Goal: Navigation & Orientation: Find specific page/section

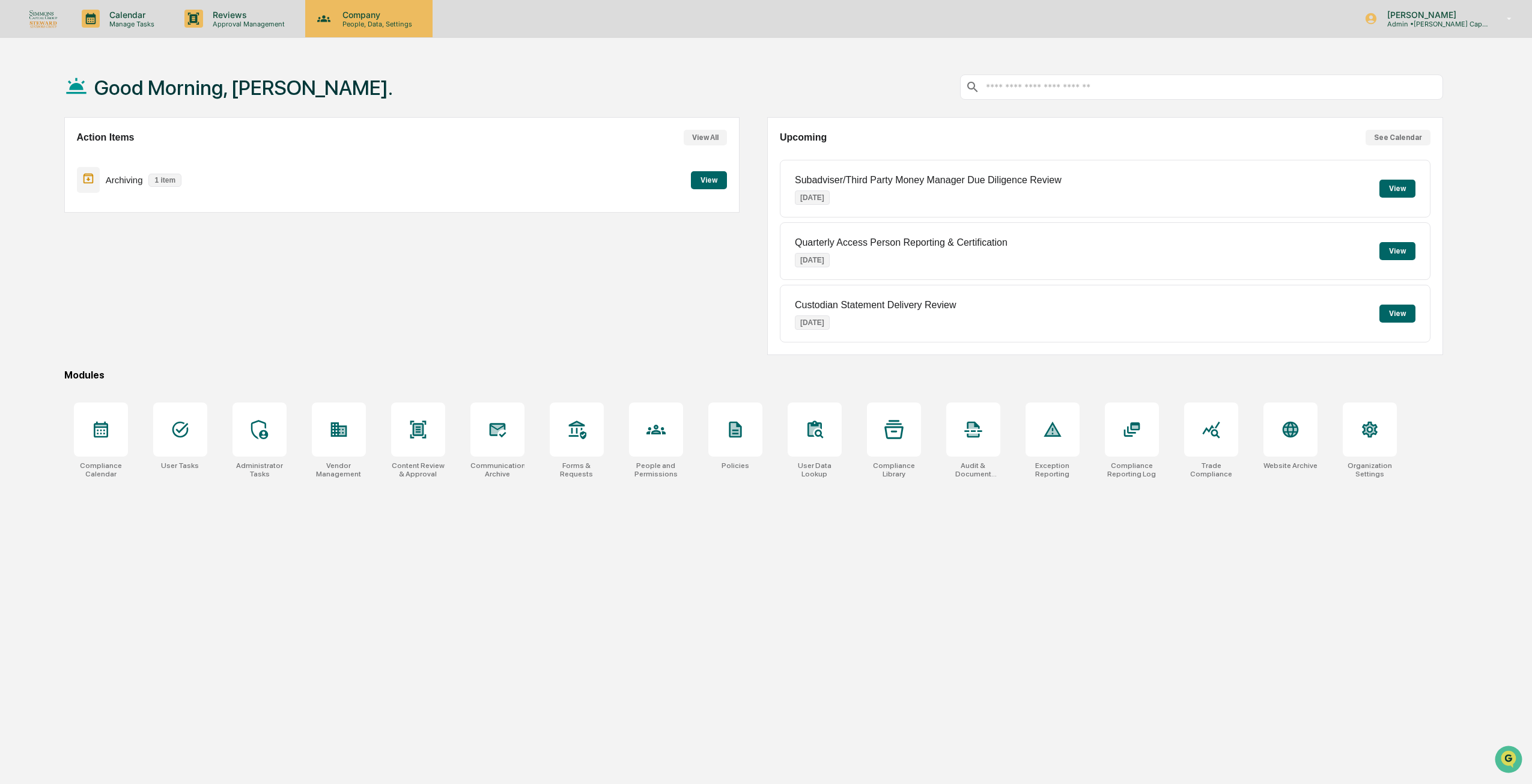
click at [352, 11] on p "Company" at bounding box center [376, 14] width 85 height 10
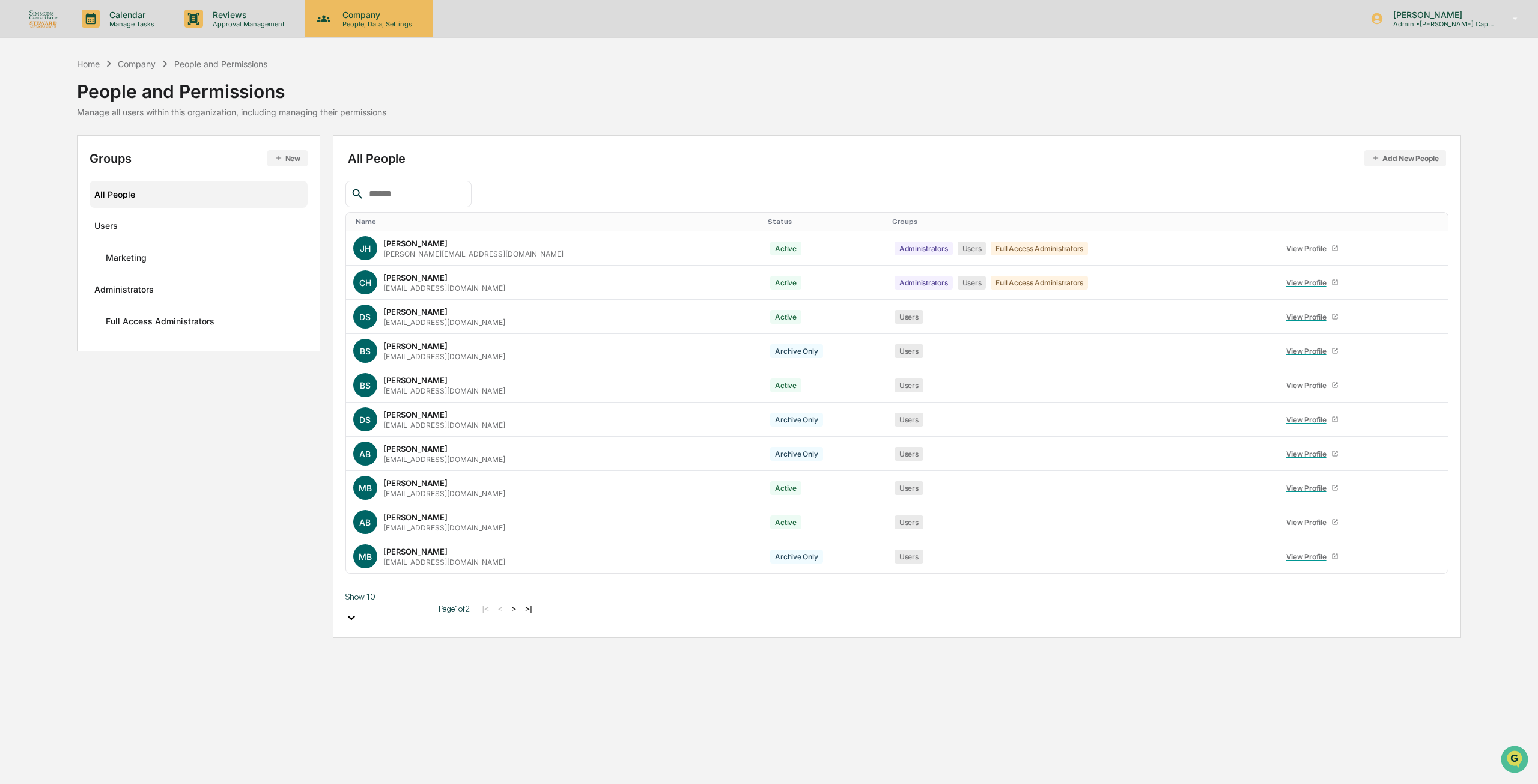
click at [396, 10] on p "Company" at bounding box center [376, 14] width 85 height 10
click at [217, 783] on div at bounding box center [769, 792] width 1538 height 0
click at [223, 18] on p "Reviews" at bounding box center [246, 14] width 88 height 10
click at [161, 783] on div at bounding box center [769, 792] width 1538 height 0
click at [397, 16] on p "Company" at bounding box center [376, 14] width 85 height 10
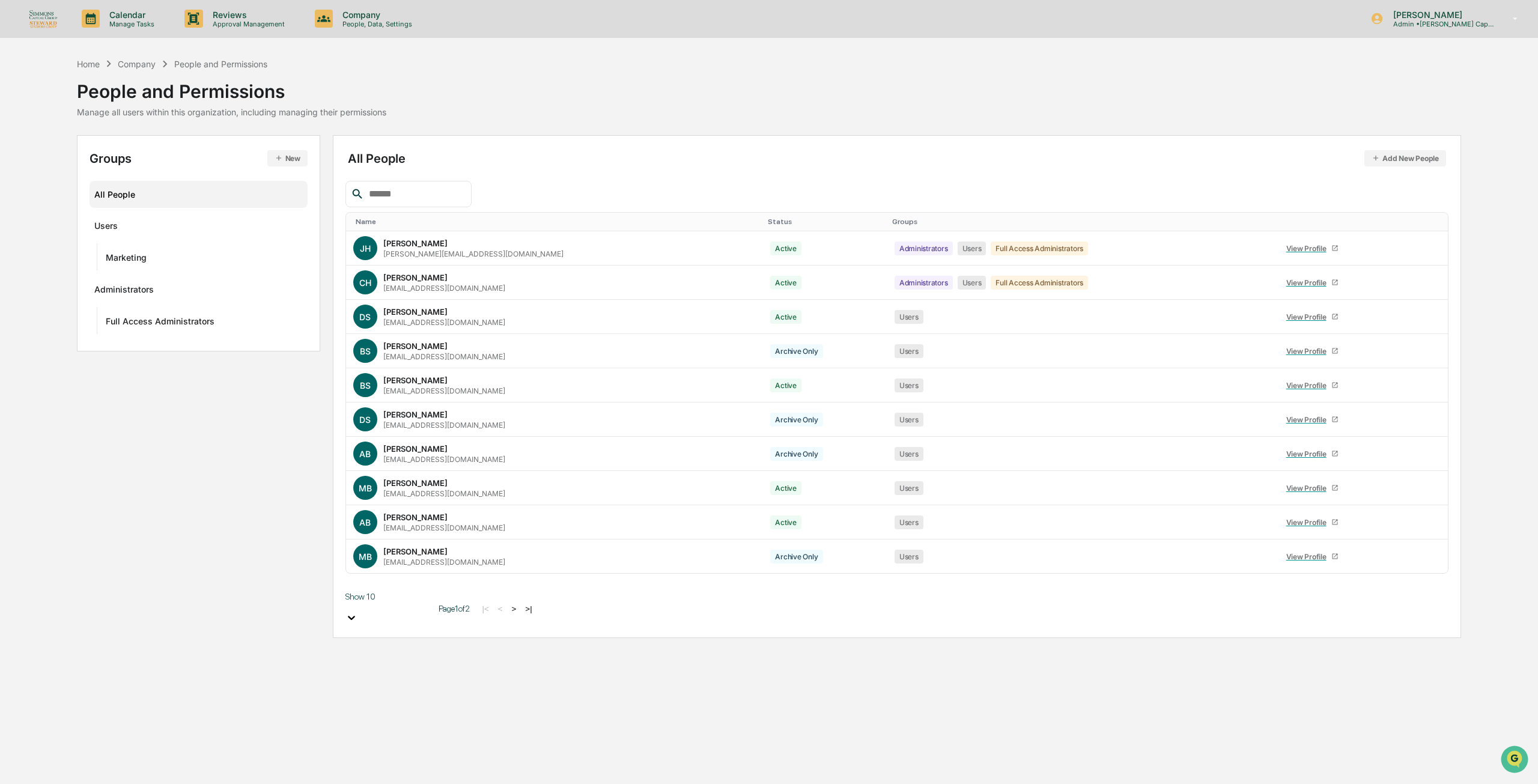
click at [550, 783] on div at bounding box center [769, 792] width 1538 height 0
click at [45, 26] on img at bounding box center [43, 18] width 29 height 19
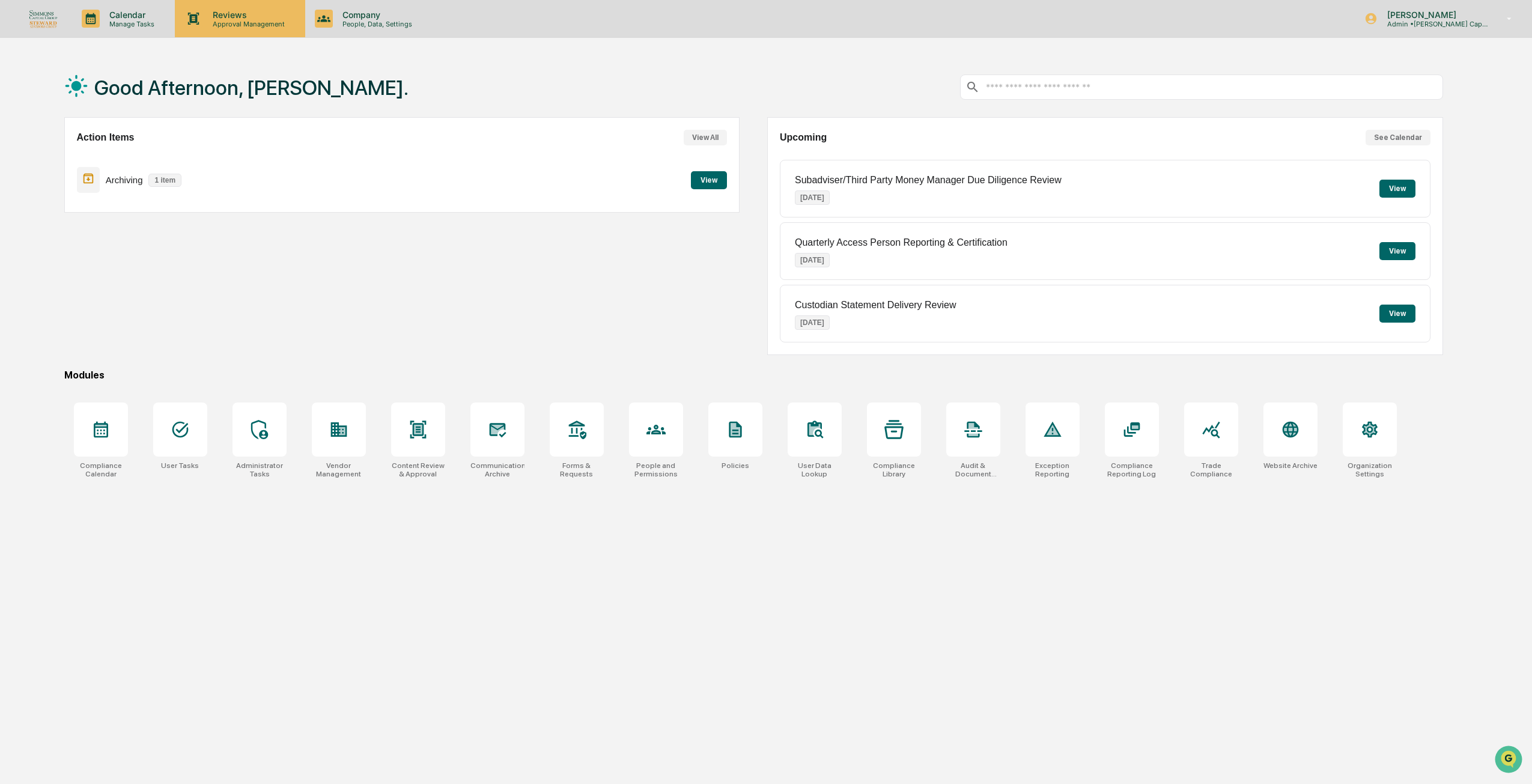
click at [285, 25] on p "Approval Management" at bounding box center [246, 24] width 88 height 9
click at [346, 19] on p "Company" at bounding box center [376, 14] width 85 height 10
click at [109, 19] on p "Calendar" at bounding box center [130, 14] width 61 height 10
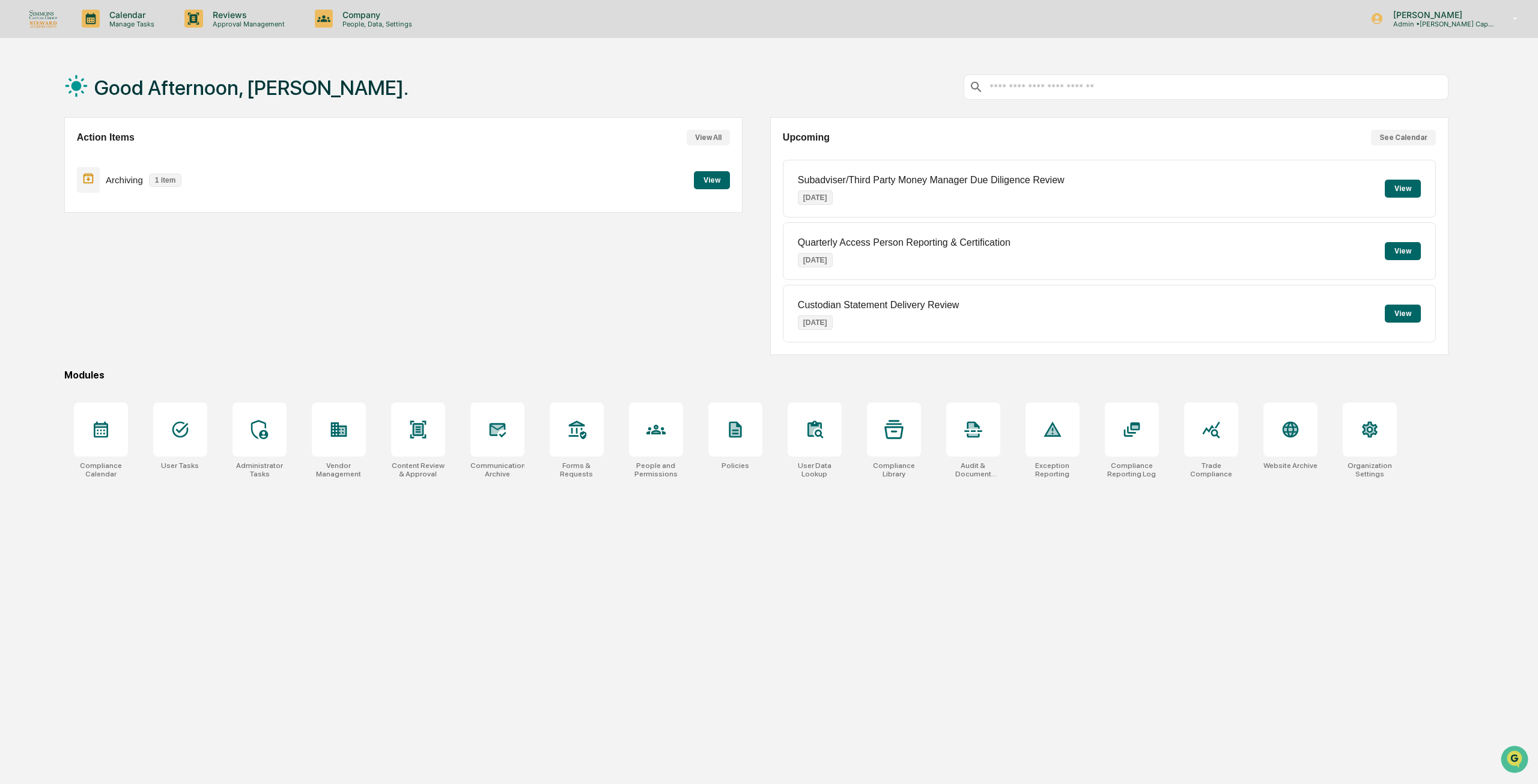
click at [230, 21] on p "Approval Management" at bounding box center [246, 24] width 88 height 9
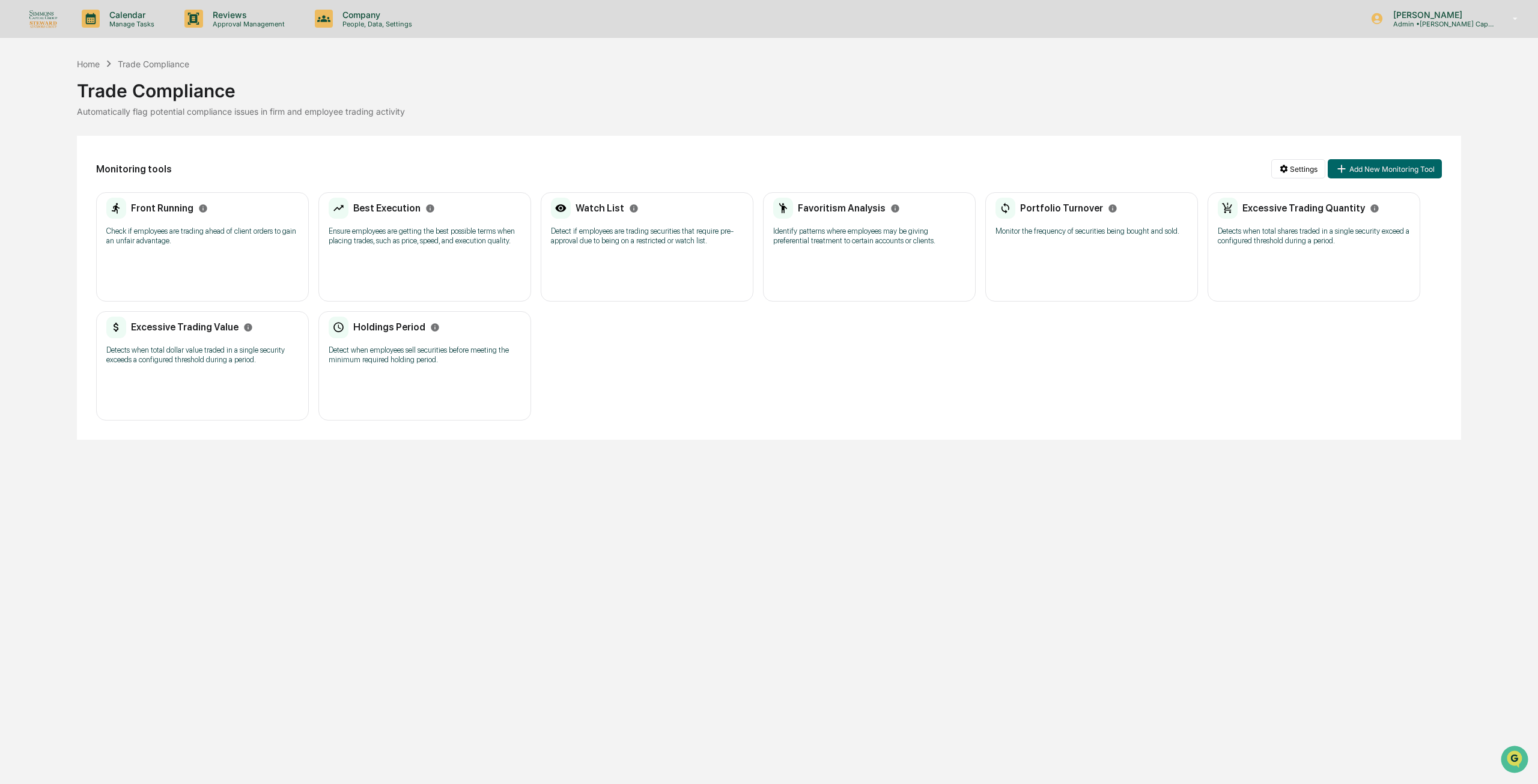
click at [378, 44] on div "Calendar Manage Tasks Reviews Approval Management Company People, Data, Setting…" at bounding box center [769, 392] width 1538 height 784
click at [377, 32] on div "Company People, Data, Settings" at bounding box center [369, 18] width 127 height 37
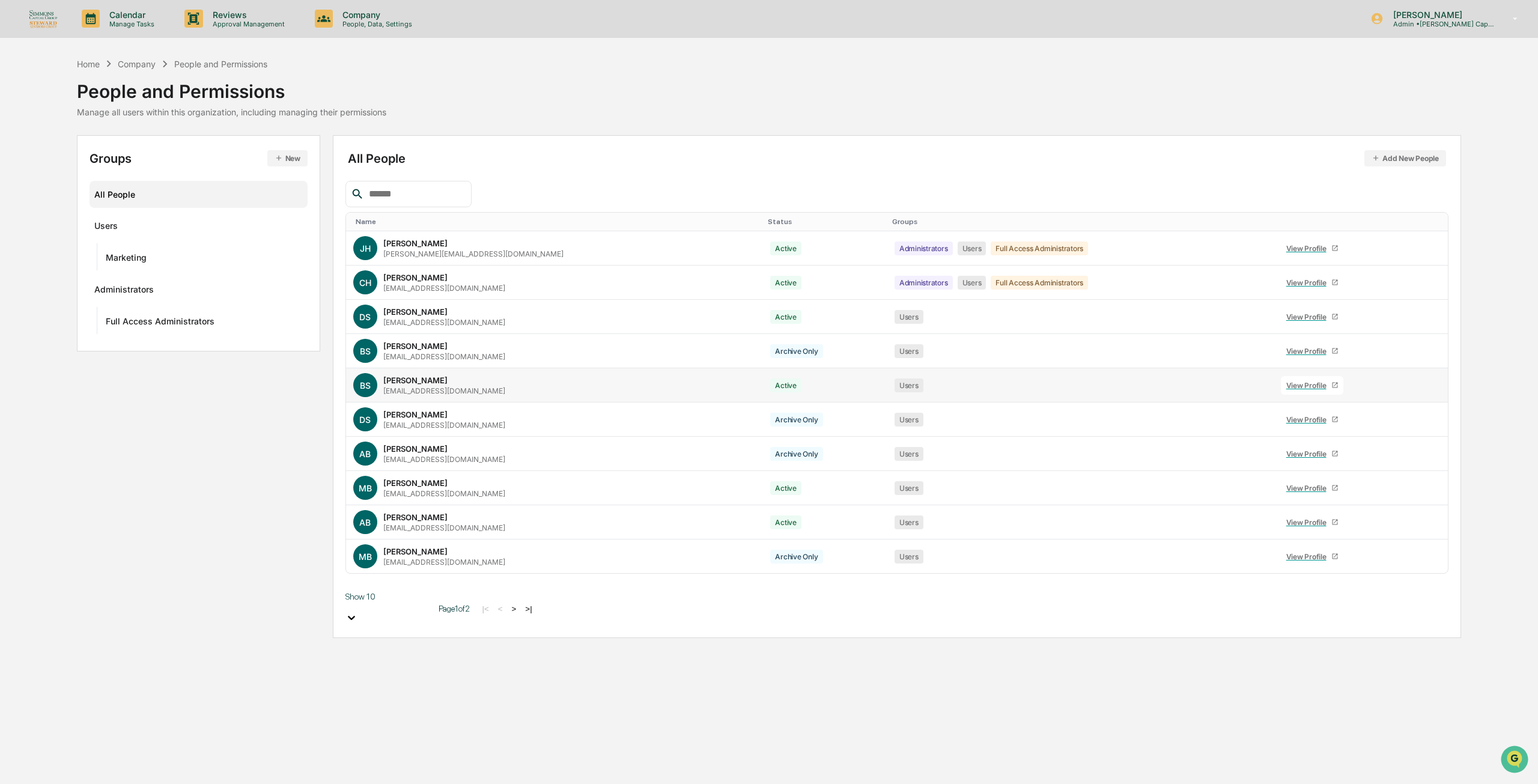
click at [1289, 388] on div "View Profile" at bounding box center [1308, 384] width 45 height 9
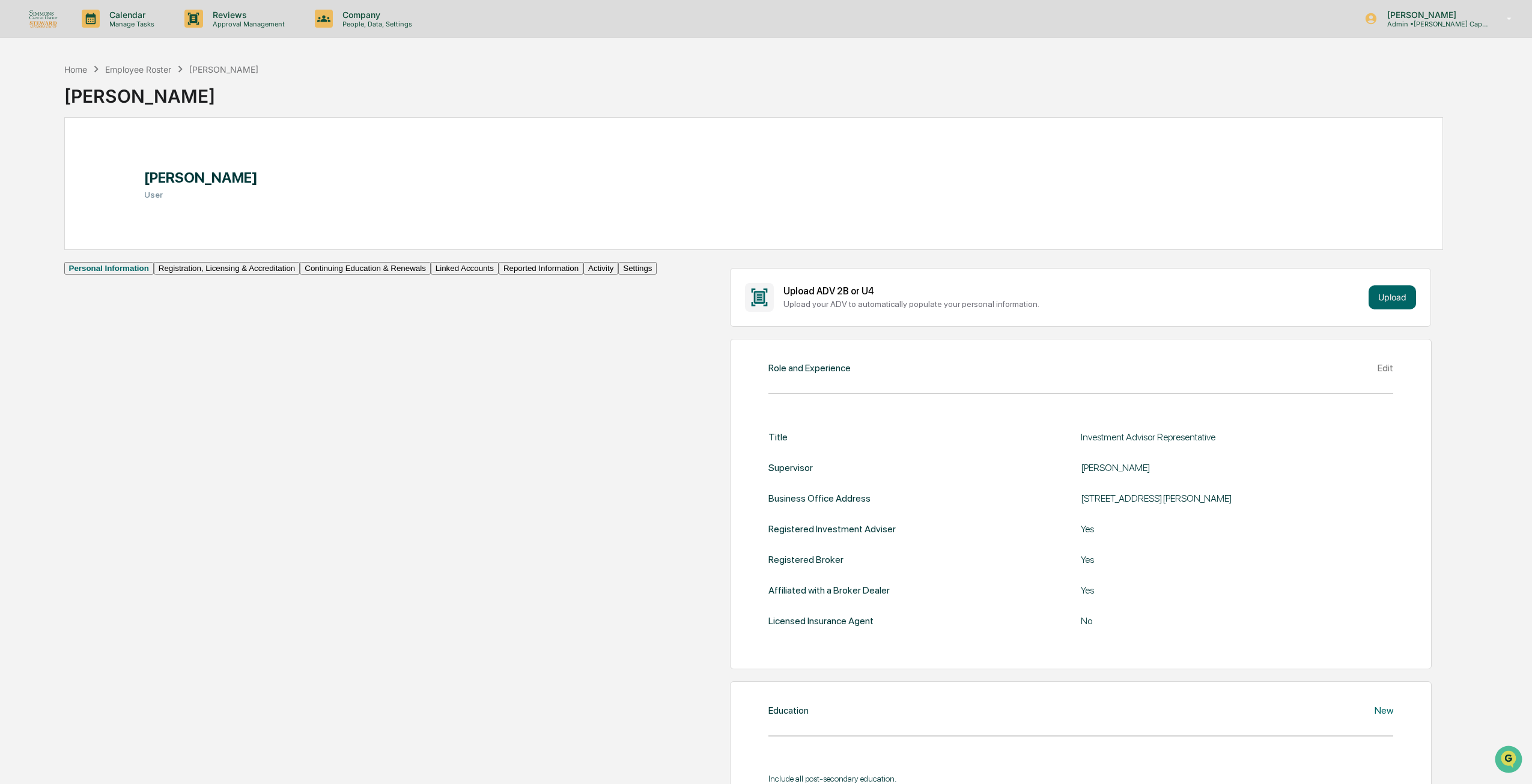
click at [431, 275] on button "Linked Accounts" at bounding box center [465, 268] width 68 height 13
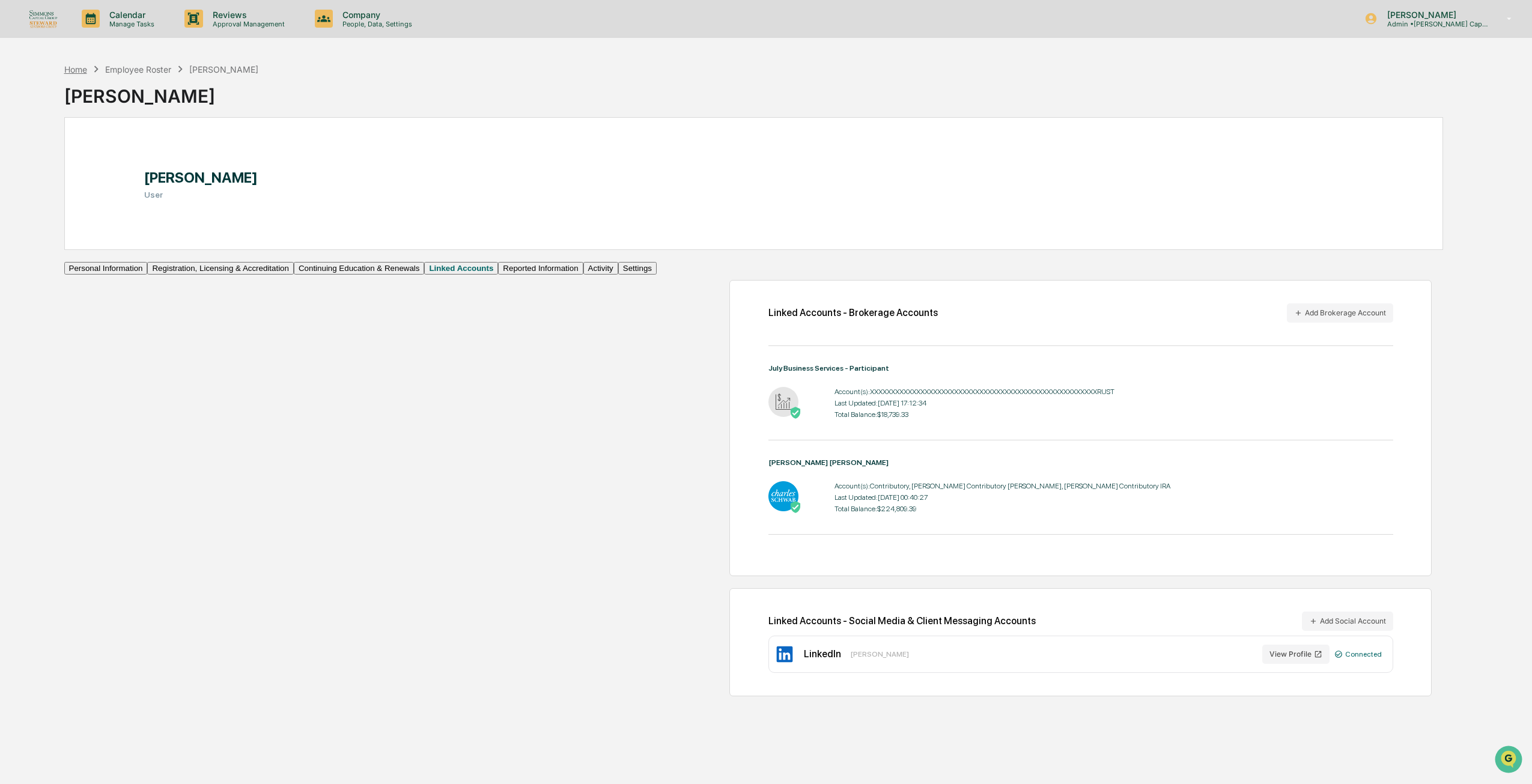
click at [79, 69] on div "Home" at bounding box center [75, 69] width 23 height 10
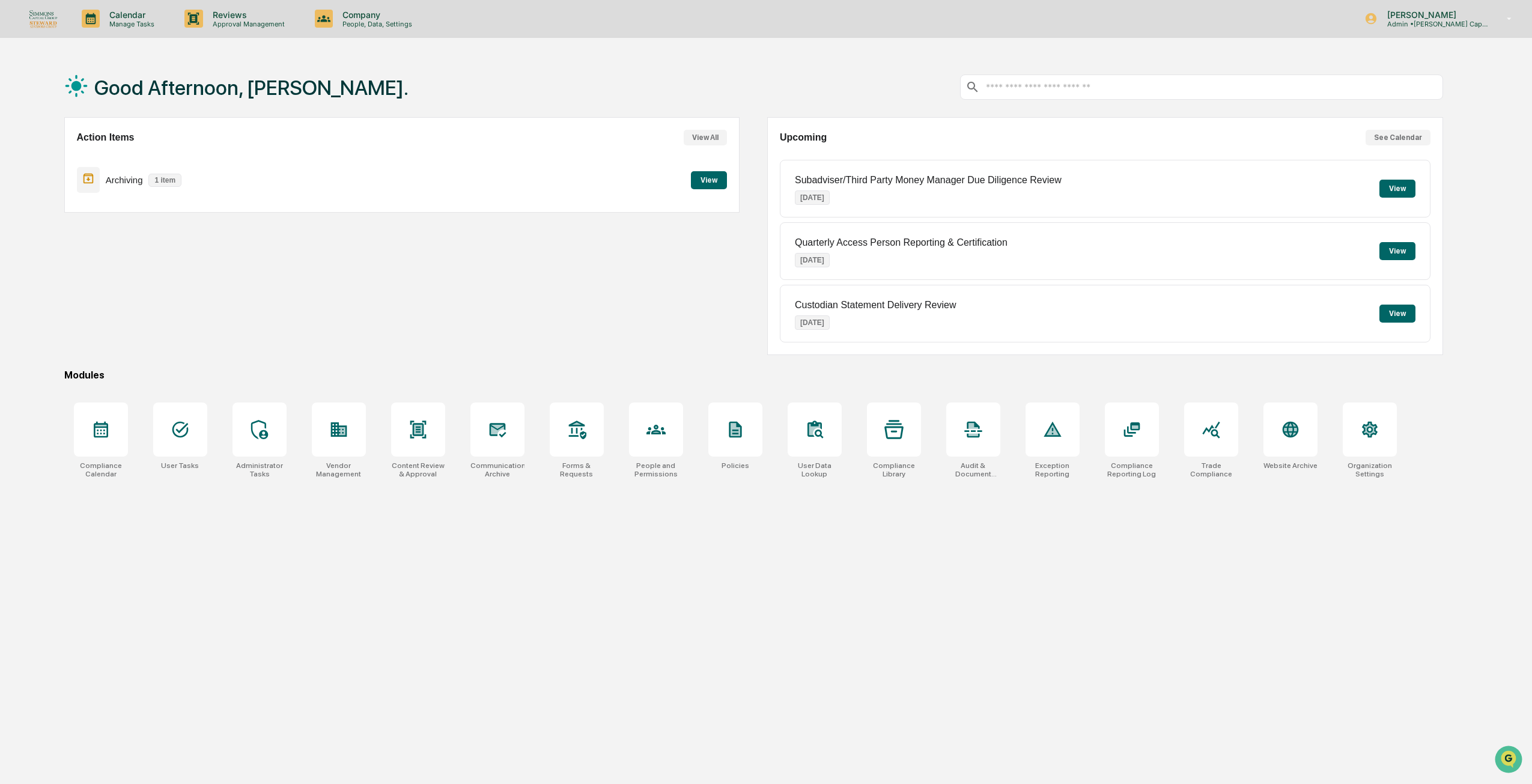
click at [753, 166] on div "Action Items View All Archiving 1 item View Upcoming See Calendar Subadviser/Th…" at bounding box center [753, 235] width 1379 height 238
